Goal: Navigation & Orientation: Find specific page/section

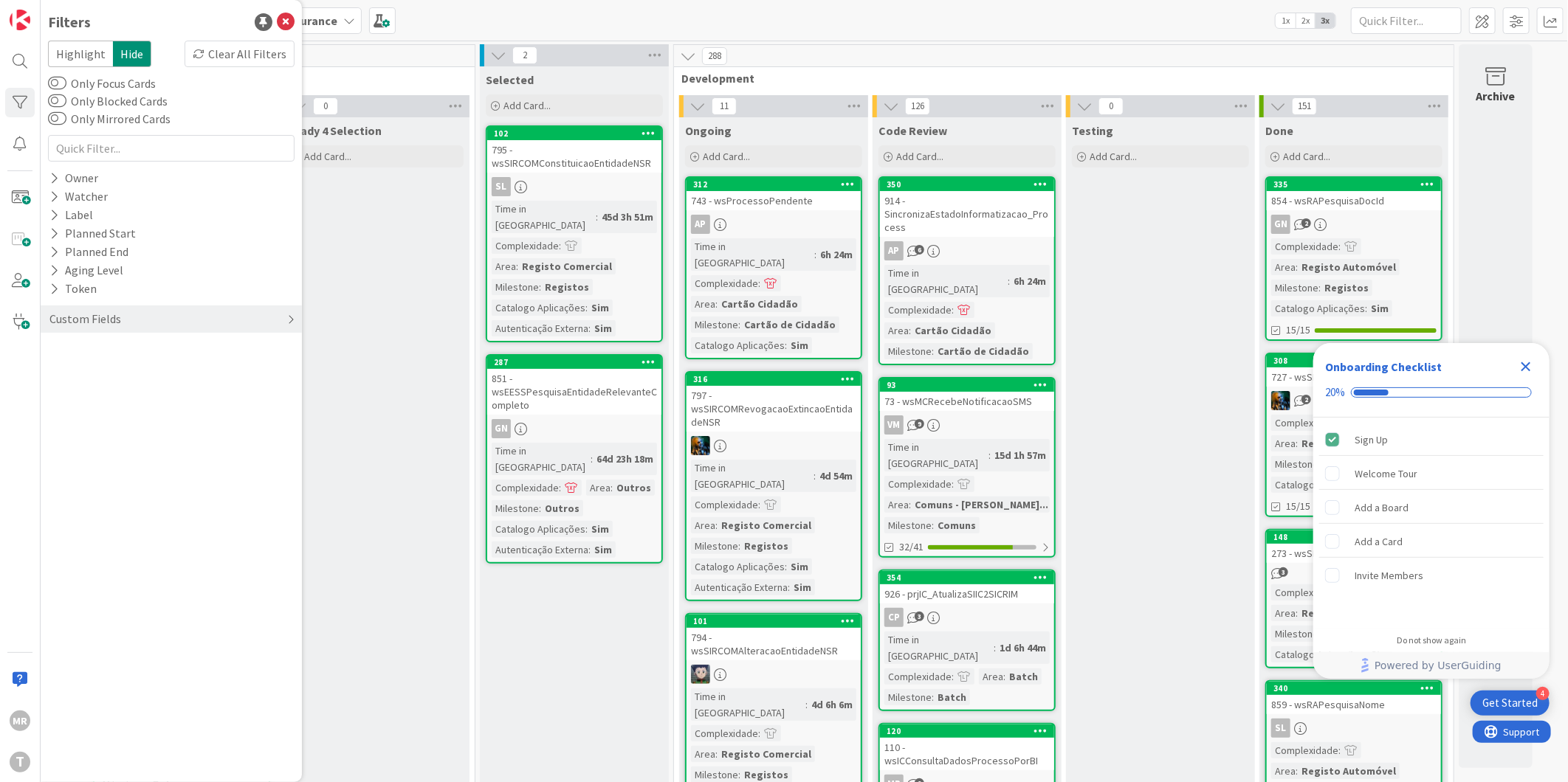
click at [89, 321] on div "Custom Fields" at bounding box center [85, 319] width 75 height 18
click at [78, 402] on button "Milestone" at bounding box center [82, 404] width 69 height 18
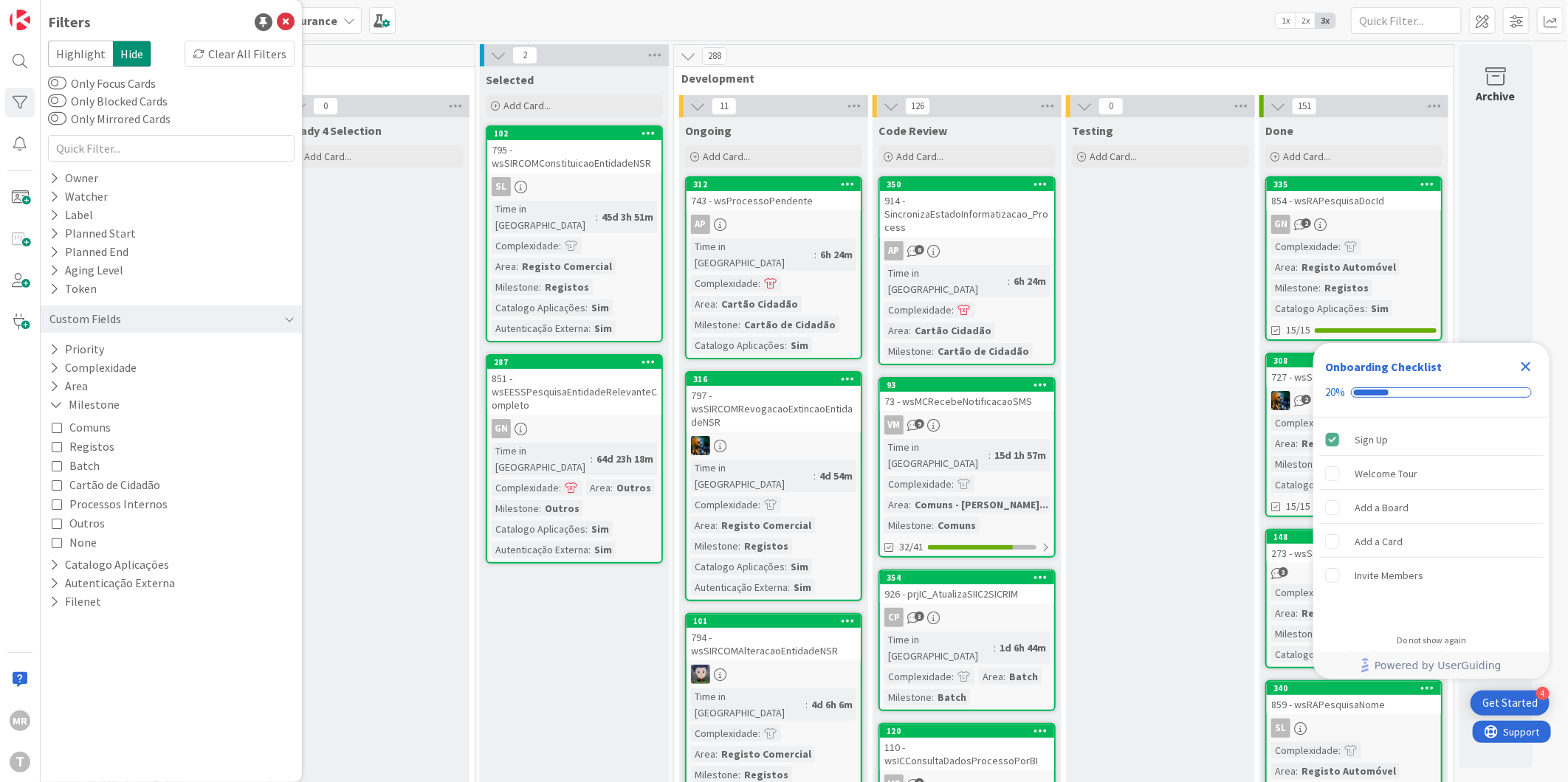
click at [97, 505] on span "Processos Internos" at bounding box center [118, 504] width 98 height 19
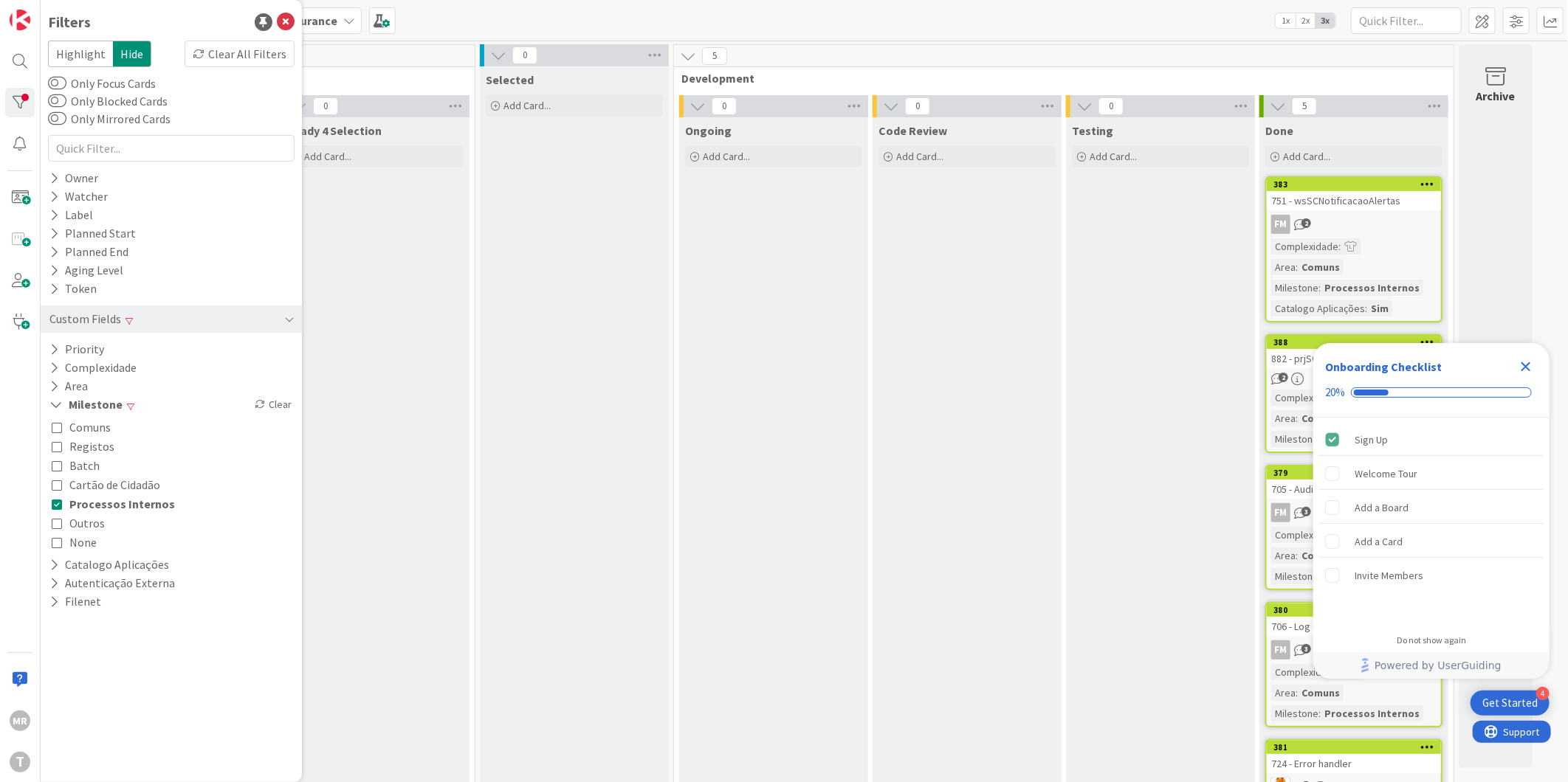
click at [1534, 364] on icon "Close Checklist" at bounding box center [1526, 367] width 17 height 17
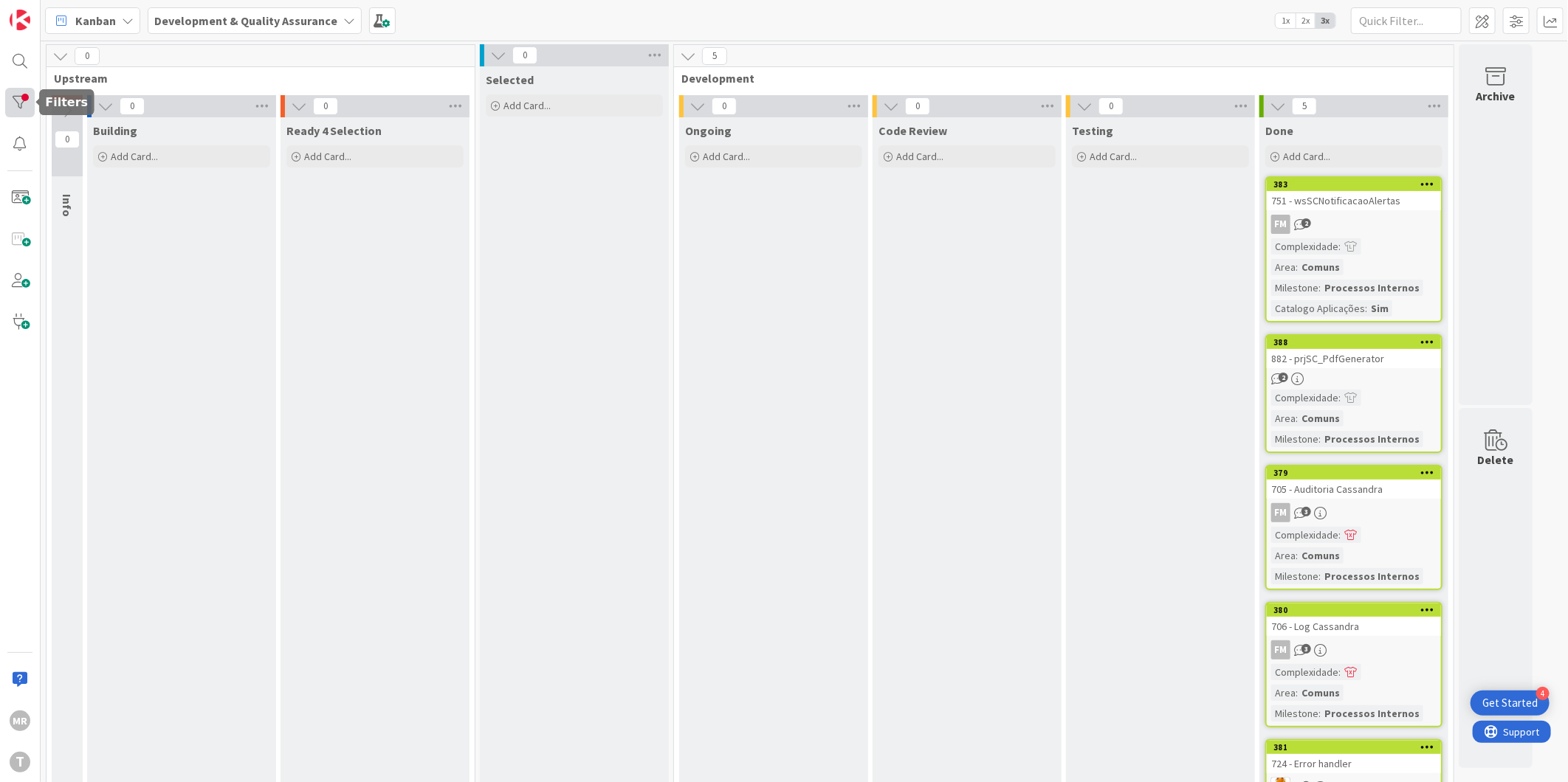
click at [27, 114] on div at bounding box center [20, 102] width 29 height 29
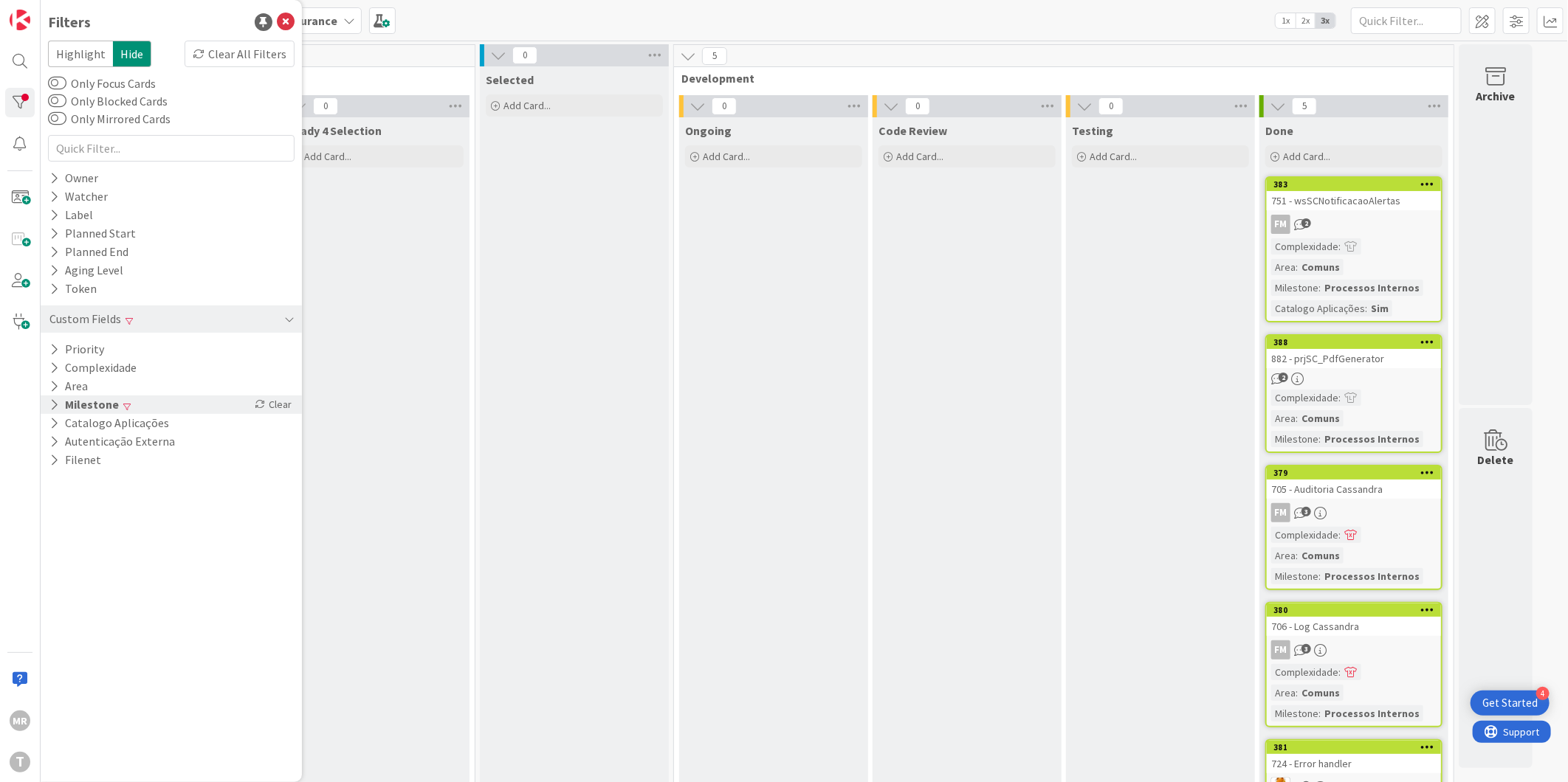
click at [53, 407] on icon at bounding box center [54, 405] width 10 height 12
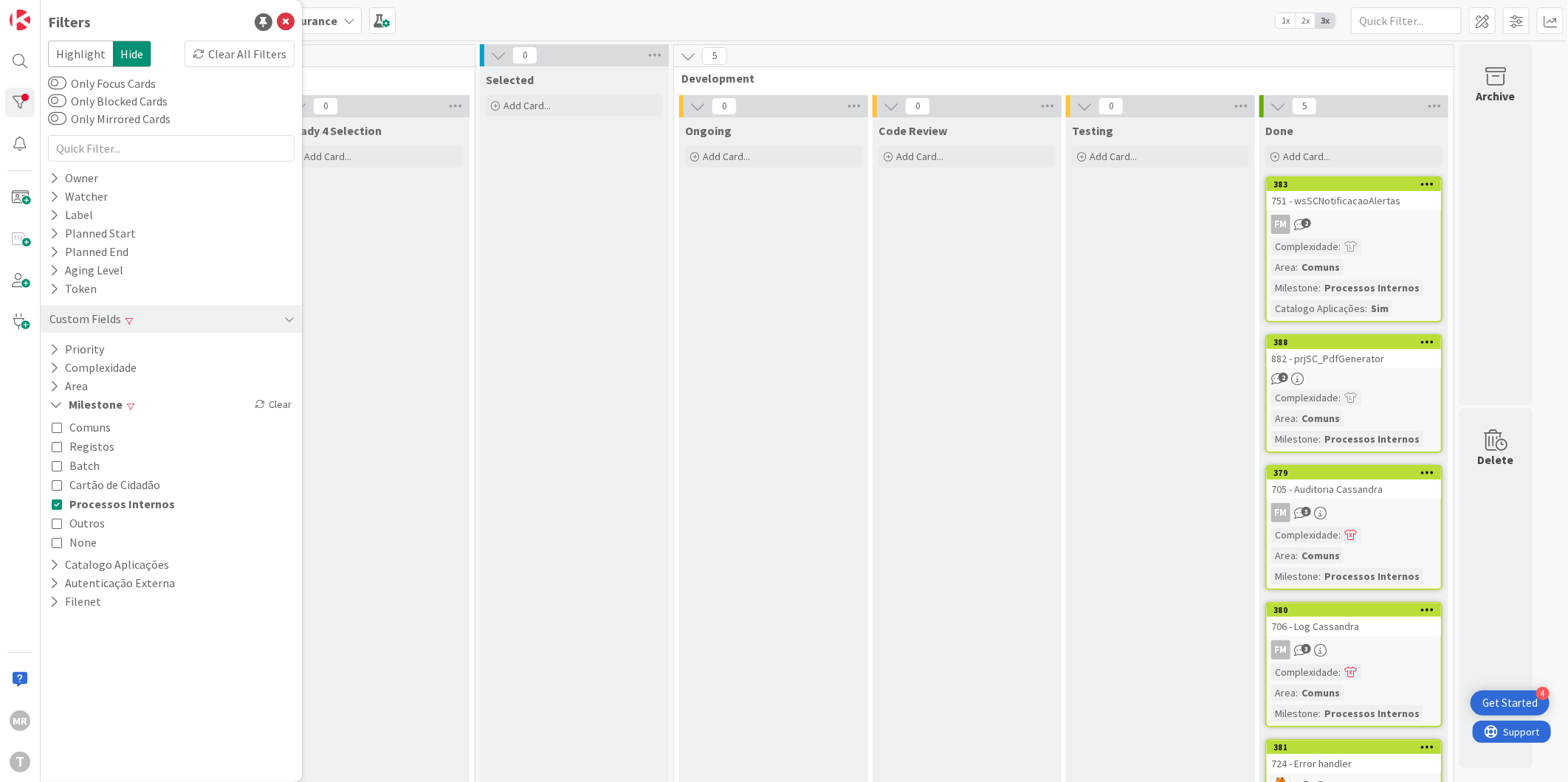
click at [56, 499] on icon at bounding box center [57, 504] width 10 height 10
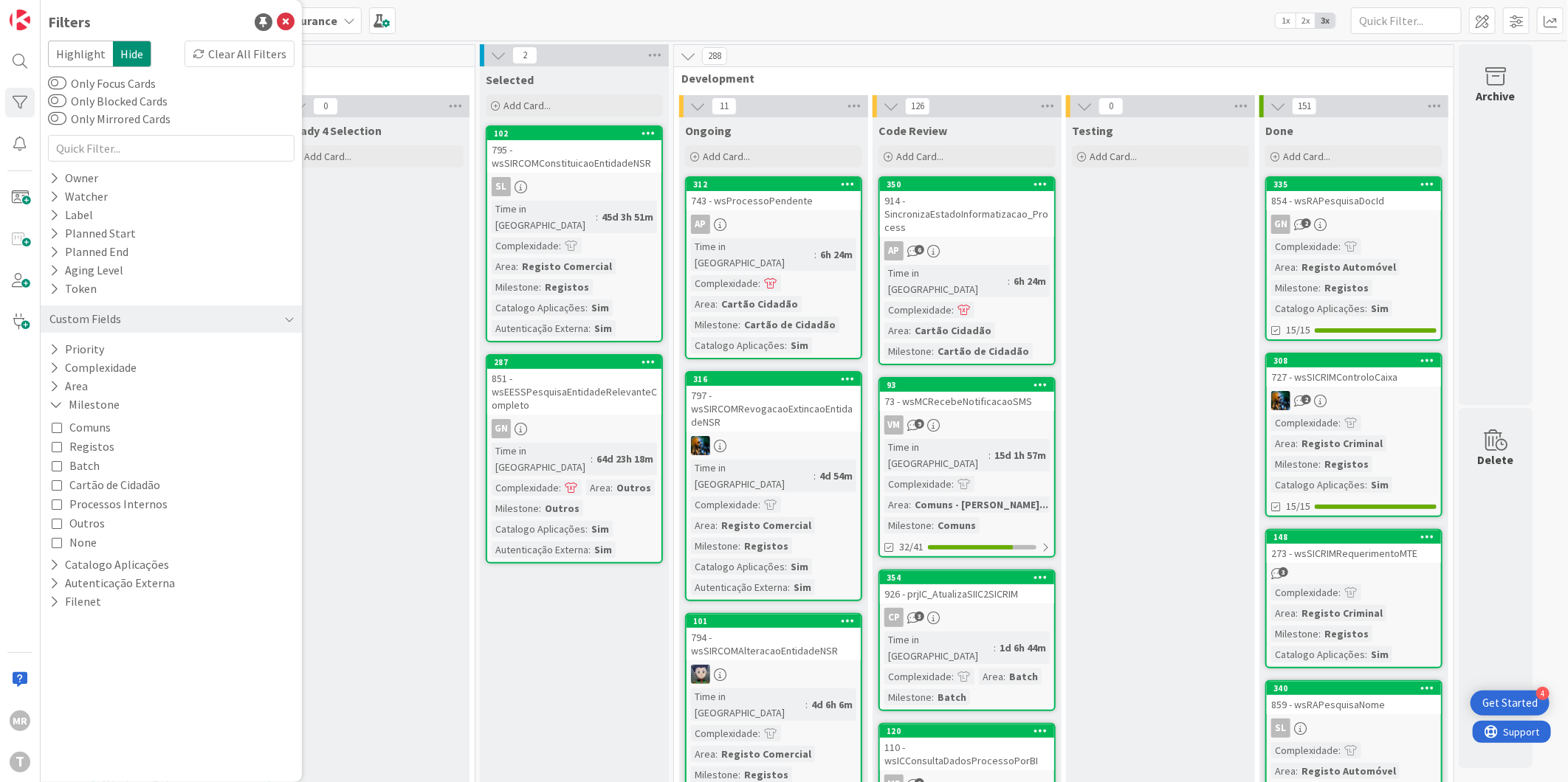
click at [56, 466] on icon at bounding box center [57, 466] width 10 height 10
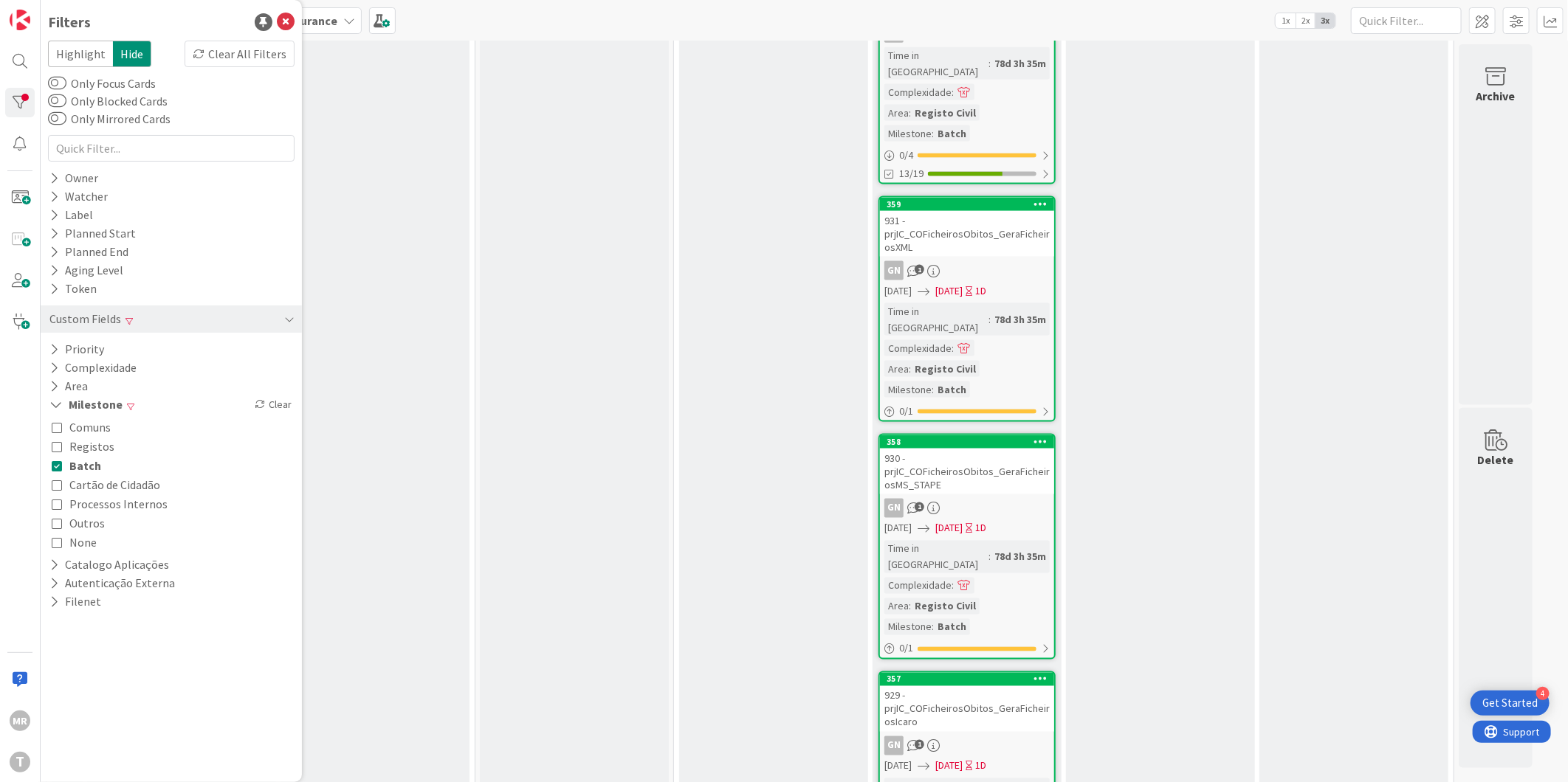
scroll to position [1313, 0]
click at [104, 440] on span "Registos" at bounding box center [92, 446] width 45 height 19
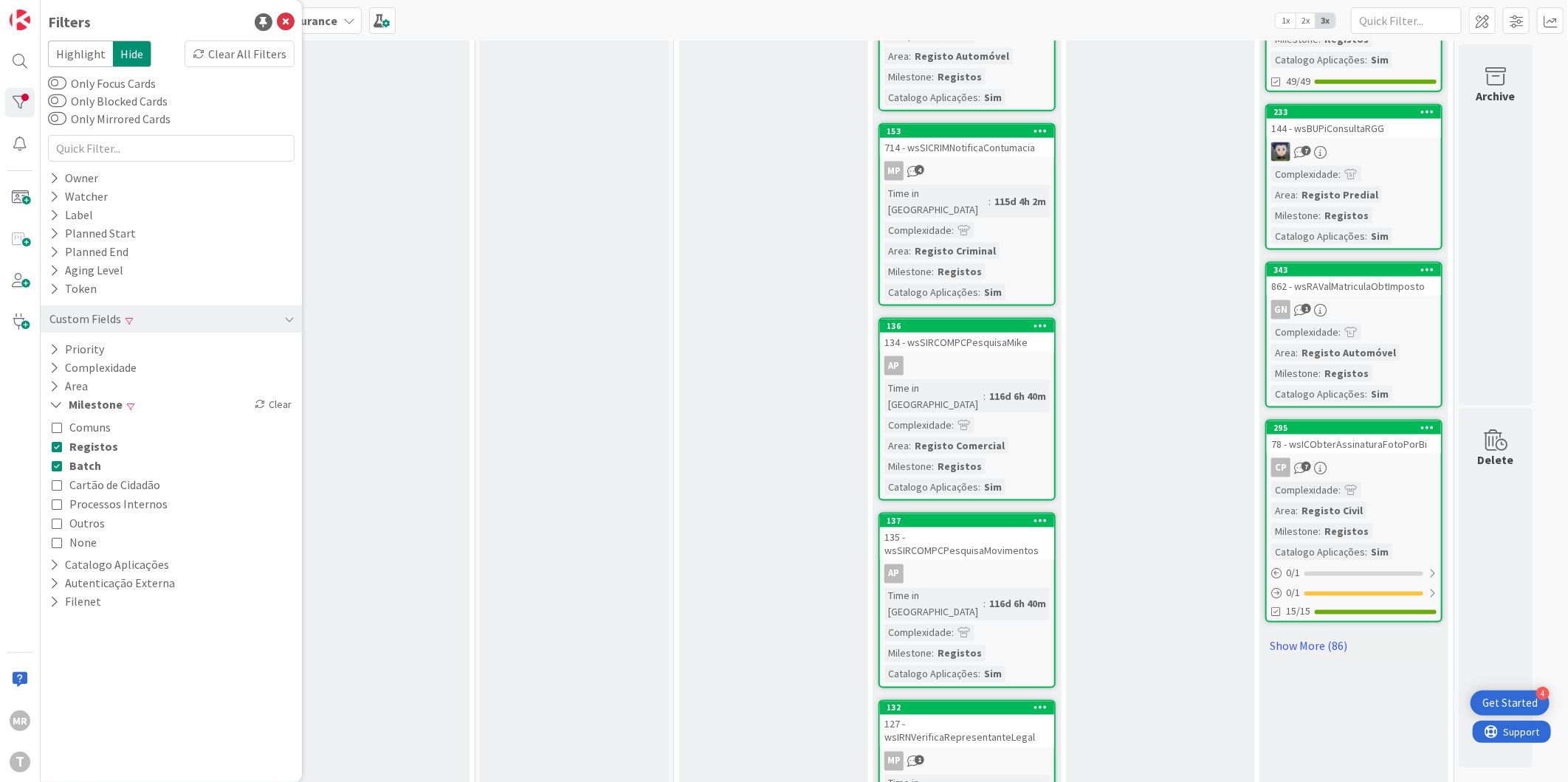
click at [87, 467] on span "Batch" at bounding box center [85, 466] width 32 height 19
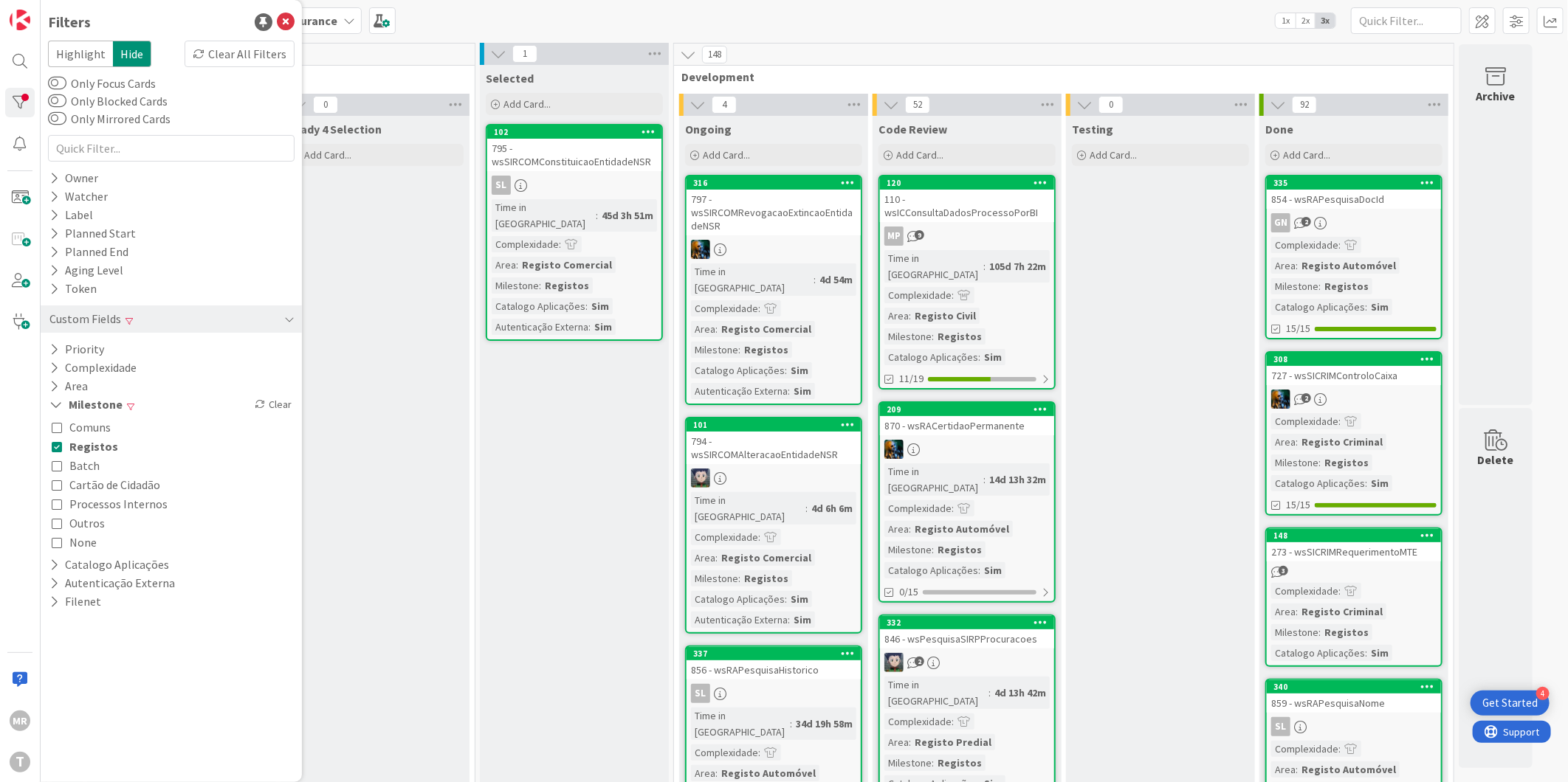
scroll to position [0, 0]
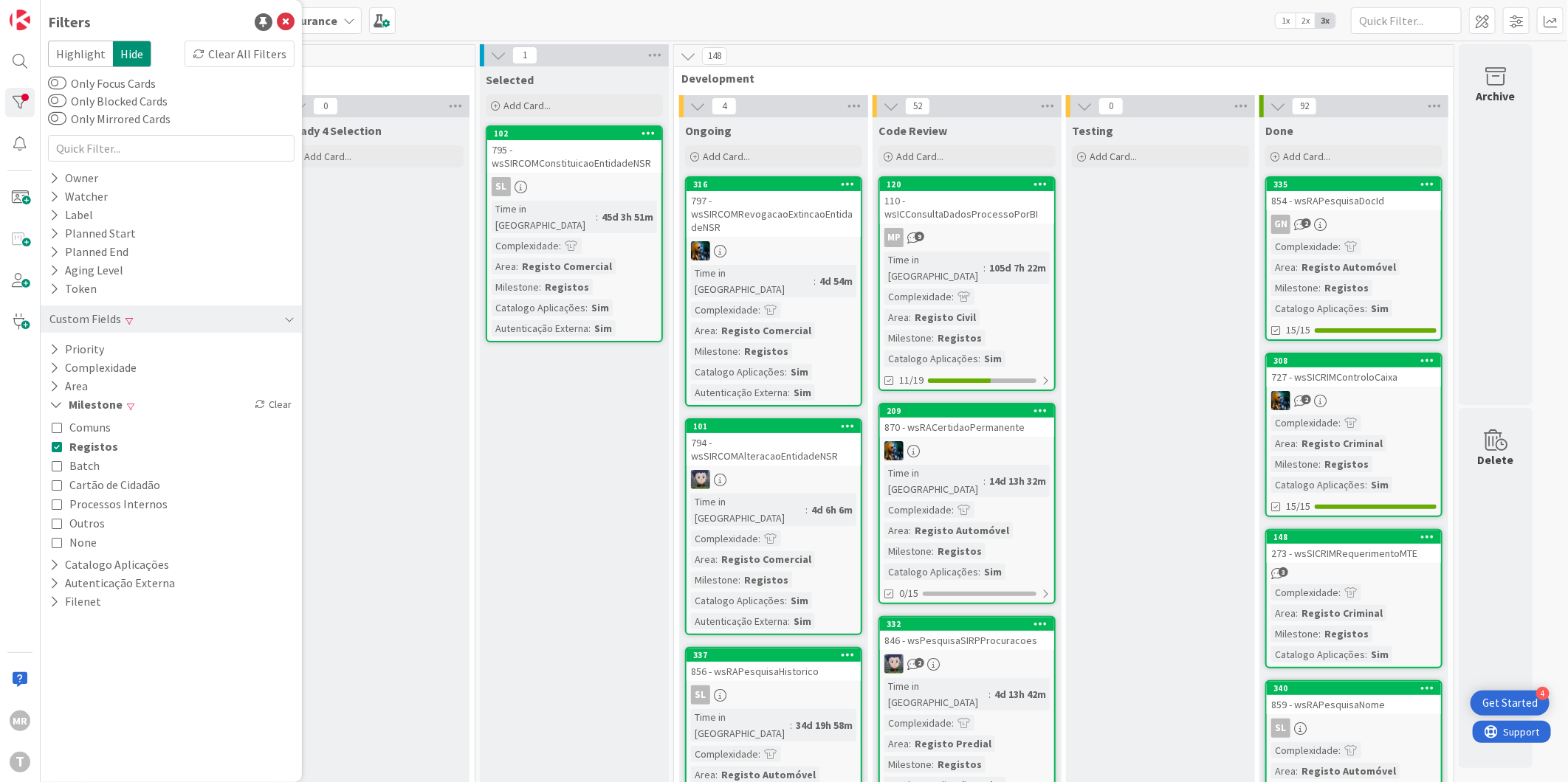
click at [93, 431] on span "Comuns" at bounding box center [90, 427] width 42 height 19
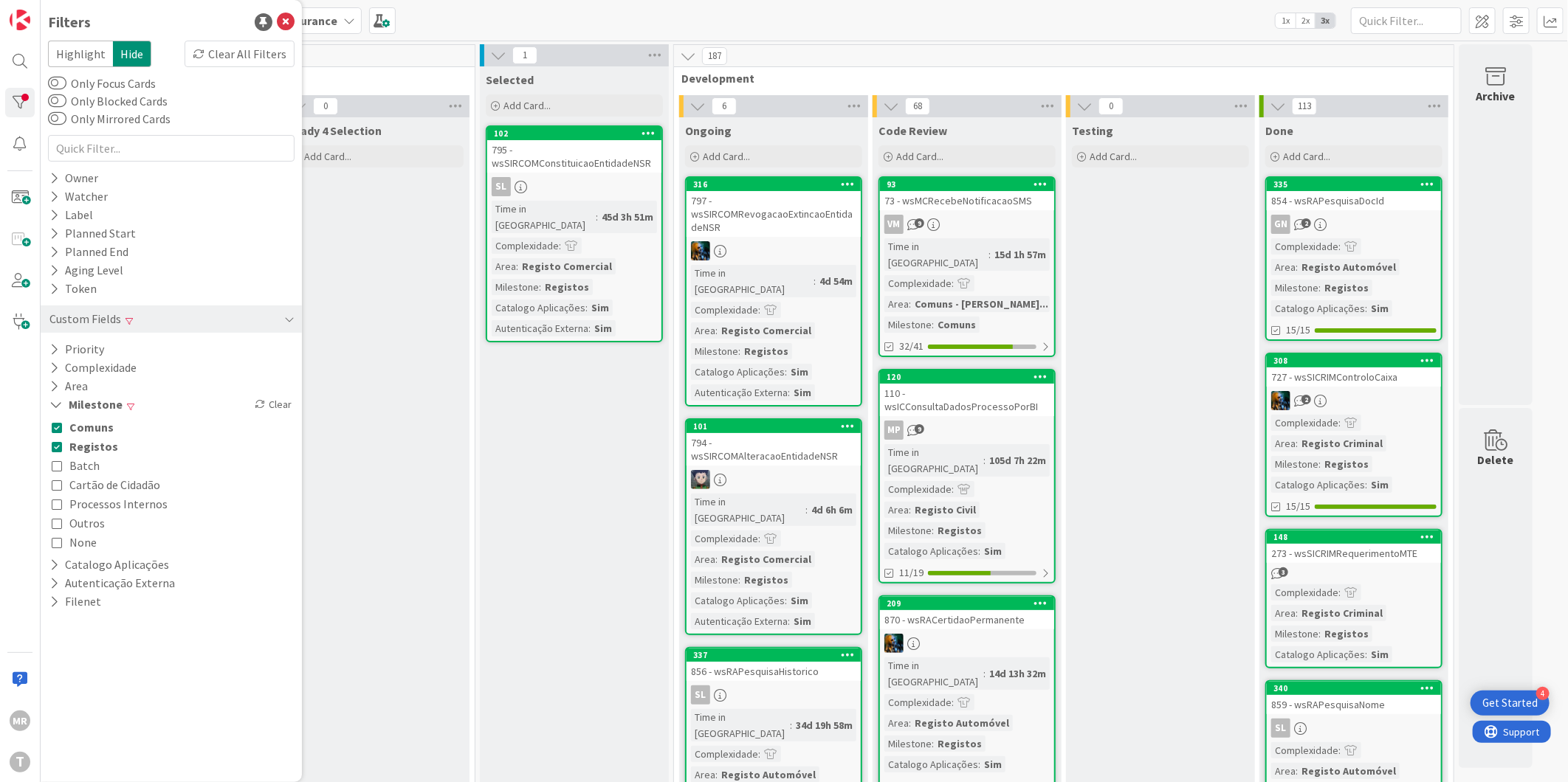
click at [88, 443] on span "Registos" at bounding box center [94, 446] width 49 height 19
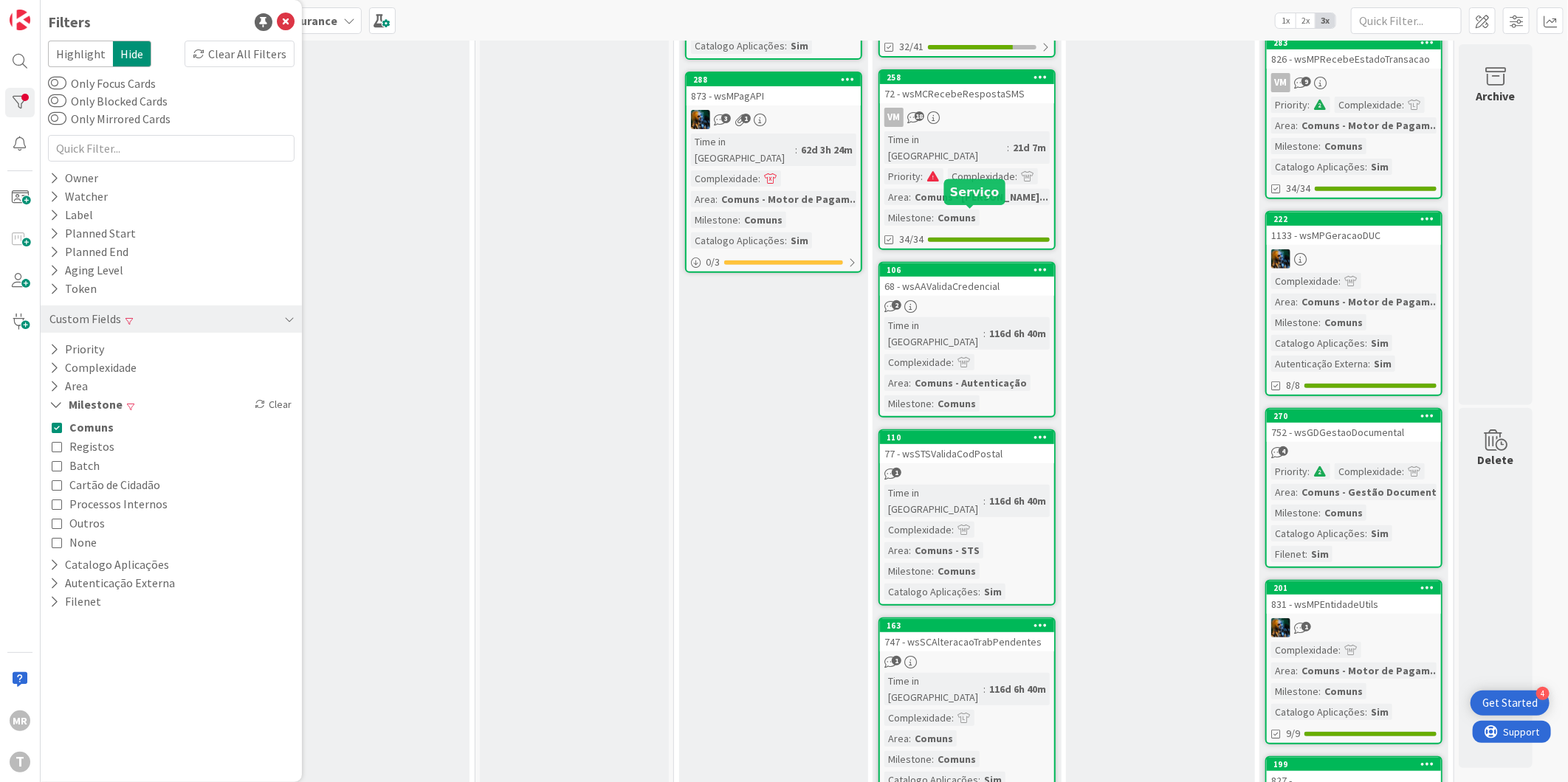
scroll to position [328, 0]
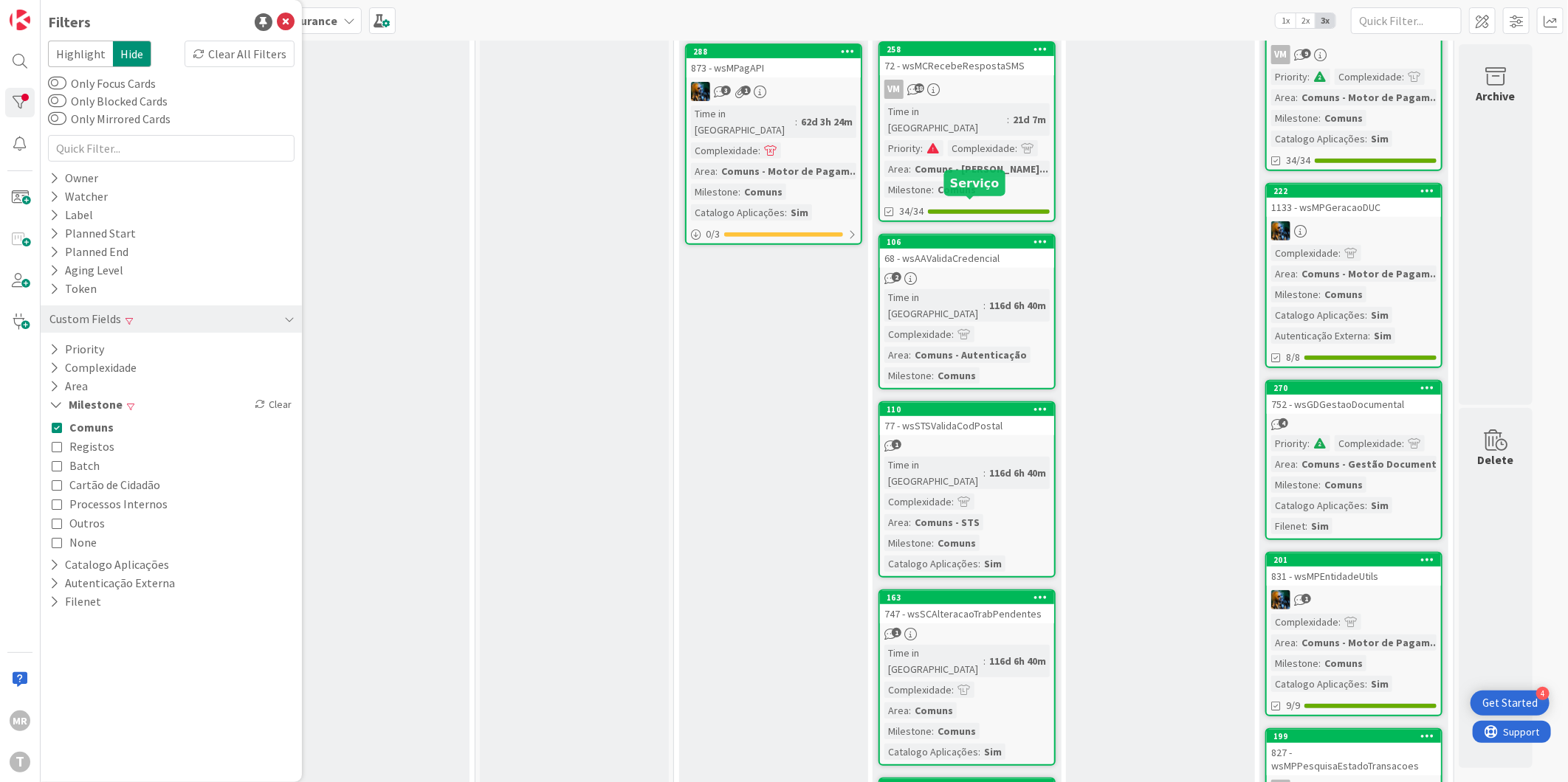
click at [983, 237] on div "106" at bounding box center [970, 242] width 167 height 10
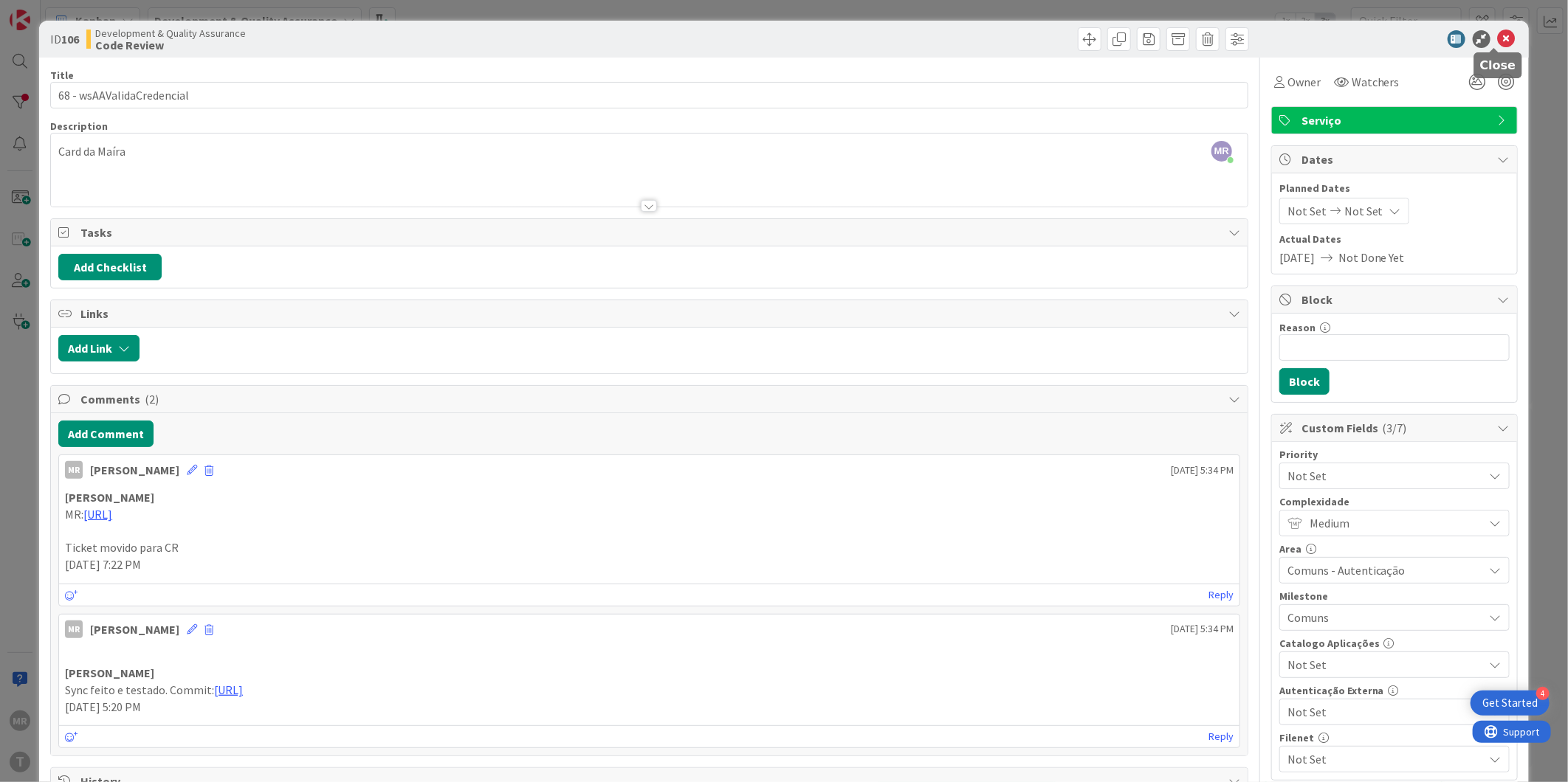
click at [1498, 39] on icon at bounding box center [1506, 39] width 17 height 17
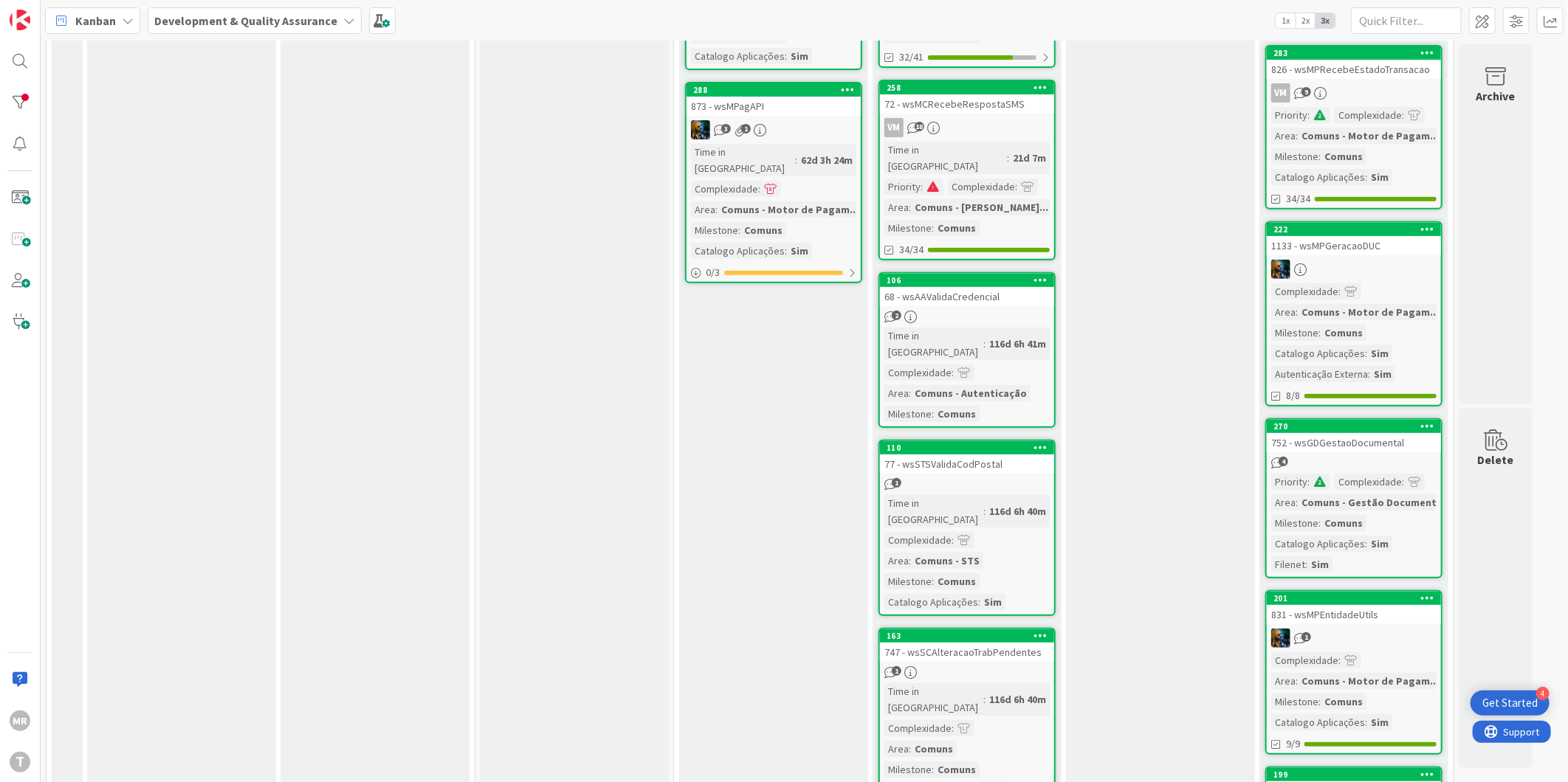
scroll to position [409, 0]
